Goal: Task Accomplishment & Management: Use online tool/utility

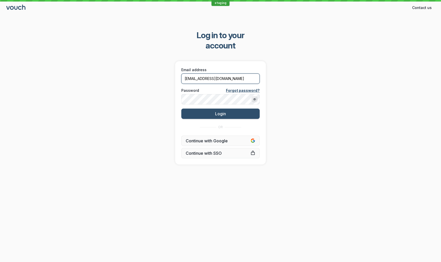
type input "[EMAIL_ADDRESS][DOMAIN_NAME]"
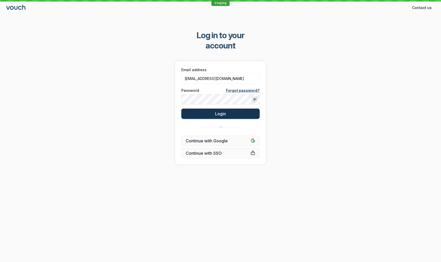
click at [213, 109] on button "Login" at bounding box center [220, 114] width 78 height 10
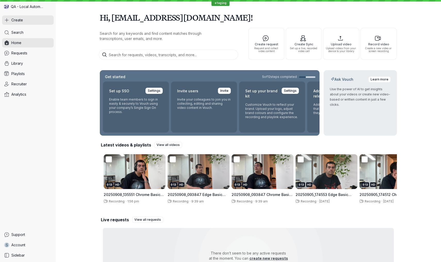
click at [21, 20] on span "Create" at bounding box center [17, 20] width 12 height 5
